Goal: Navigation & Orientation: Find specific page/section

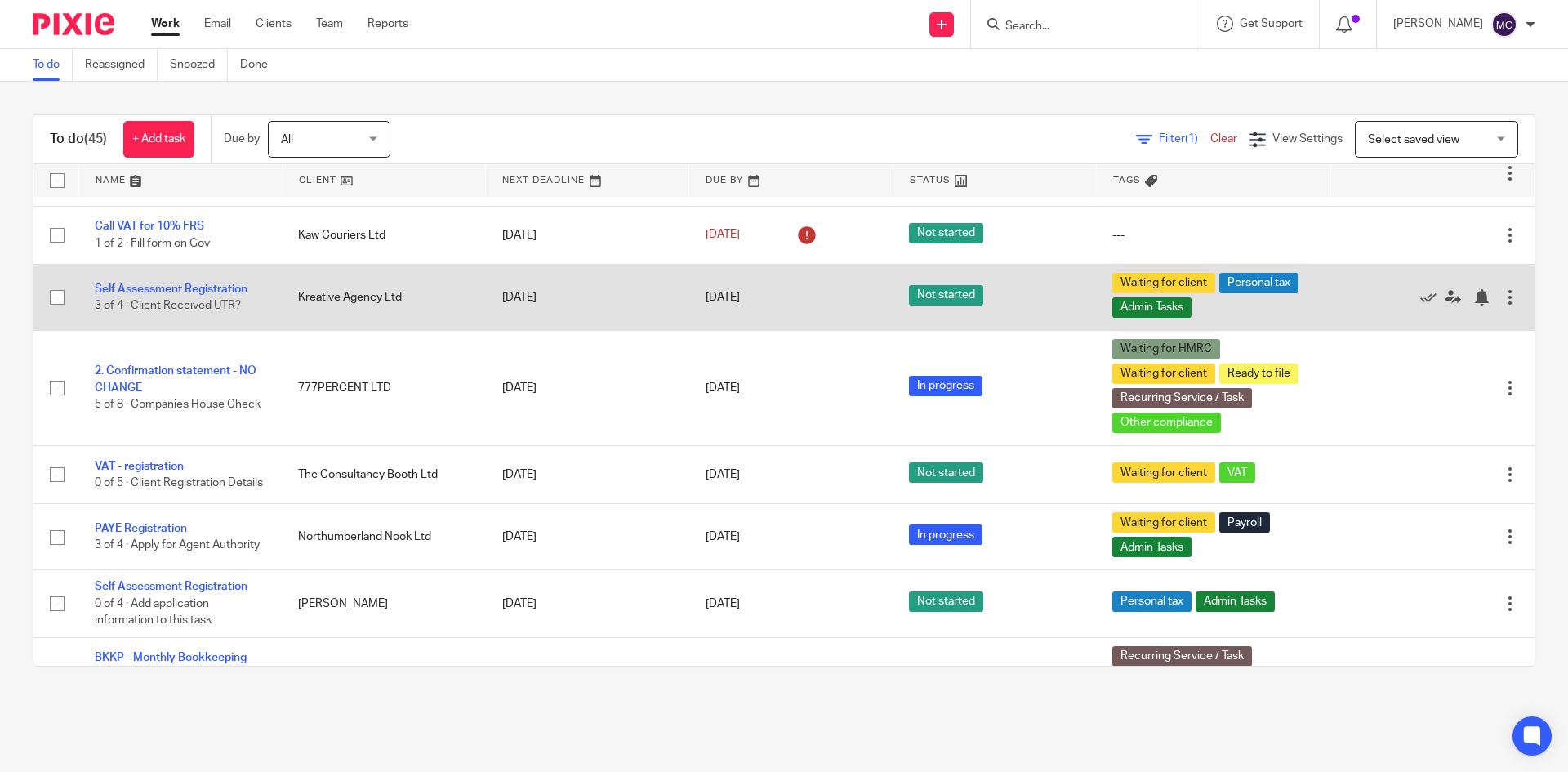
scroll to position [408, 0]
